Goal: Find specific page/section: Find specific page/section

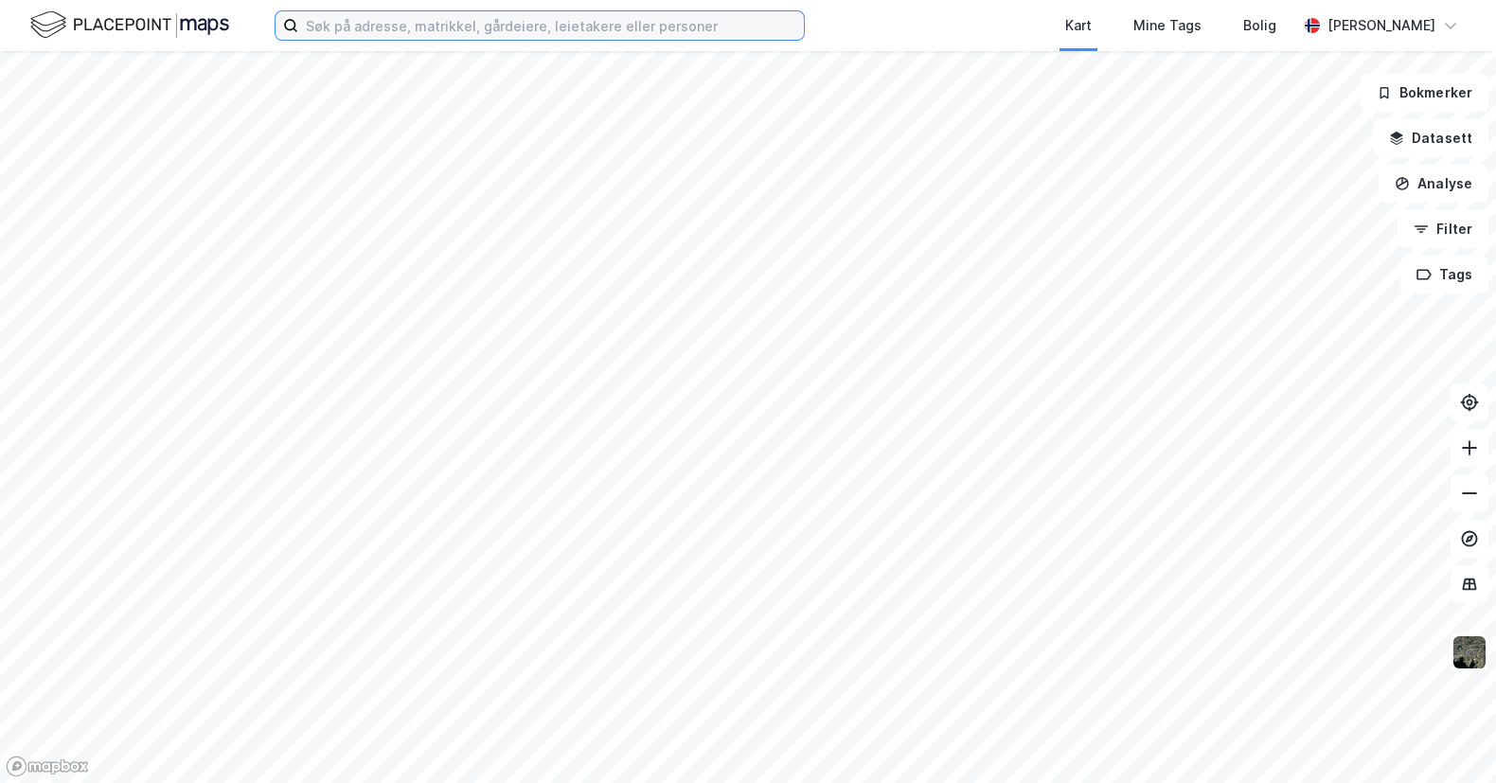
click at [417, 28] on input at bounding box center [551, 25] width 506 height 28
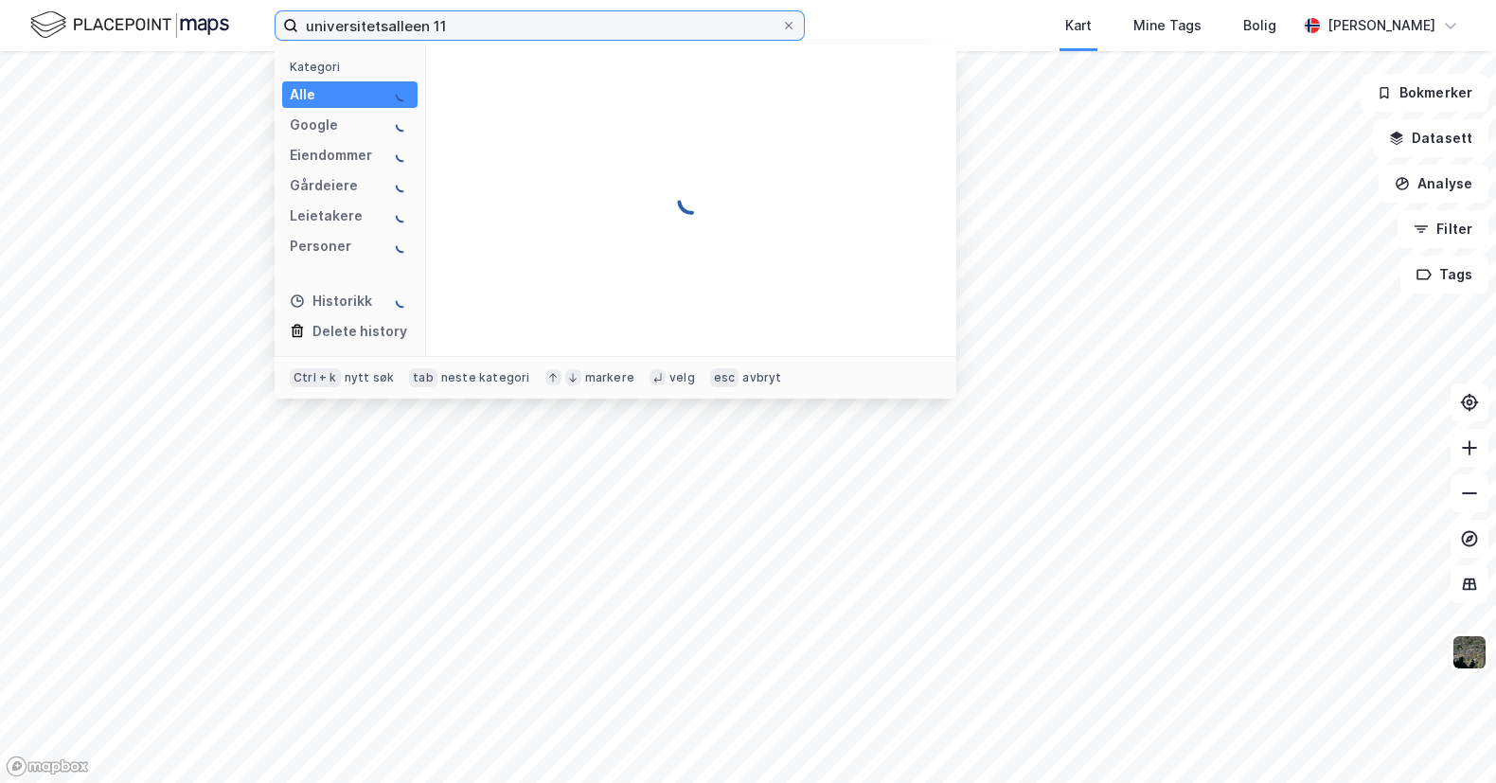
type input "universitetsalleen 11"
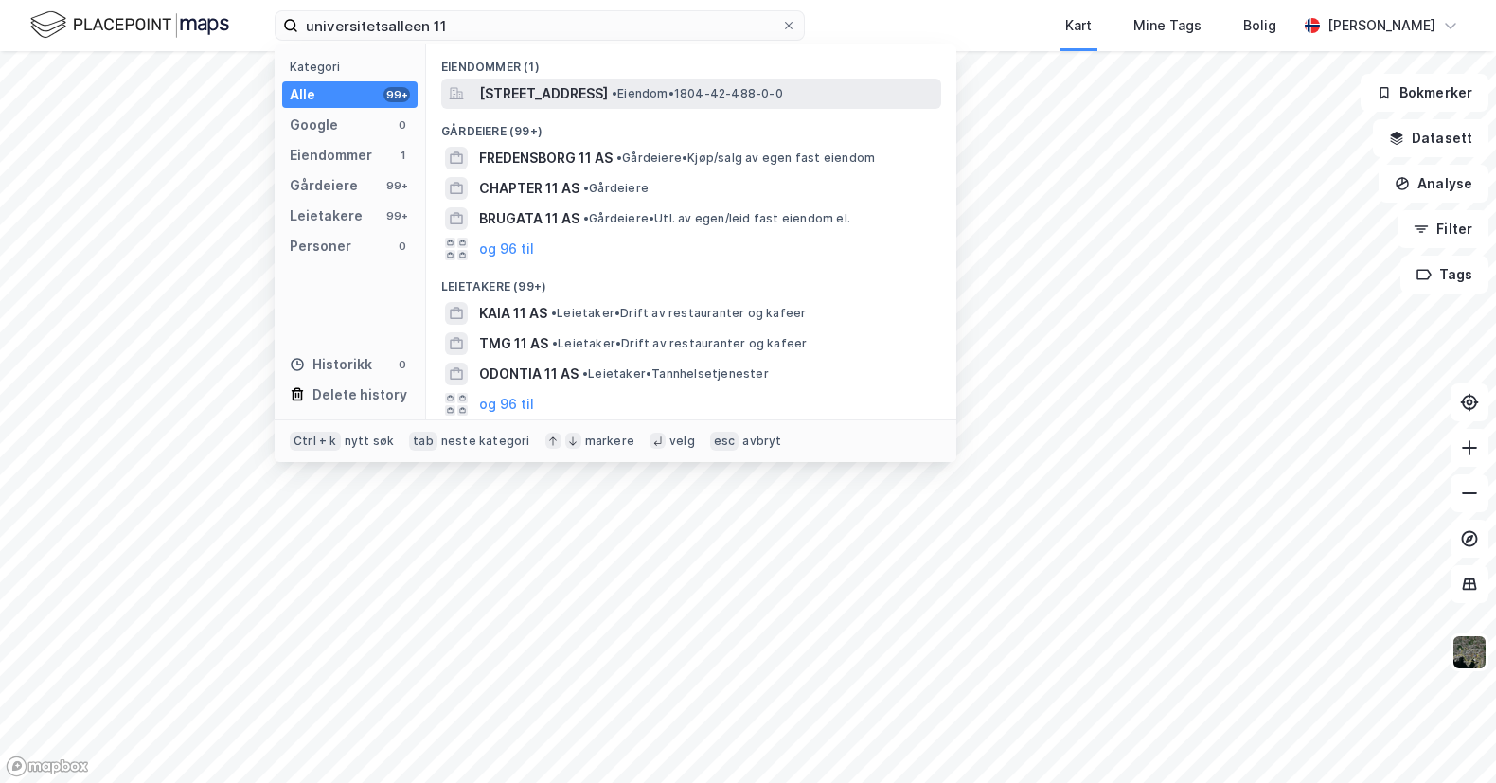
click at [574, 94] on span "[STREET_ADDRESS]" at bounding box center [543, 93] width 129 height 23
